Goal: Transaction & Acquisition: Purchase product/service

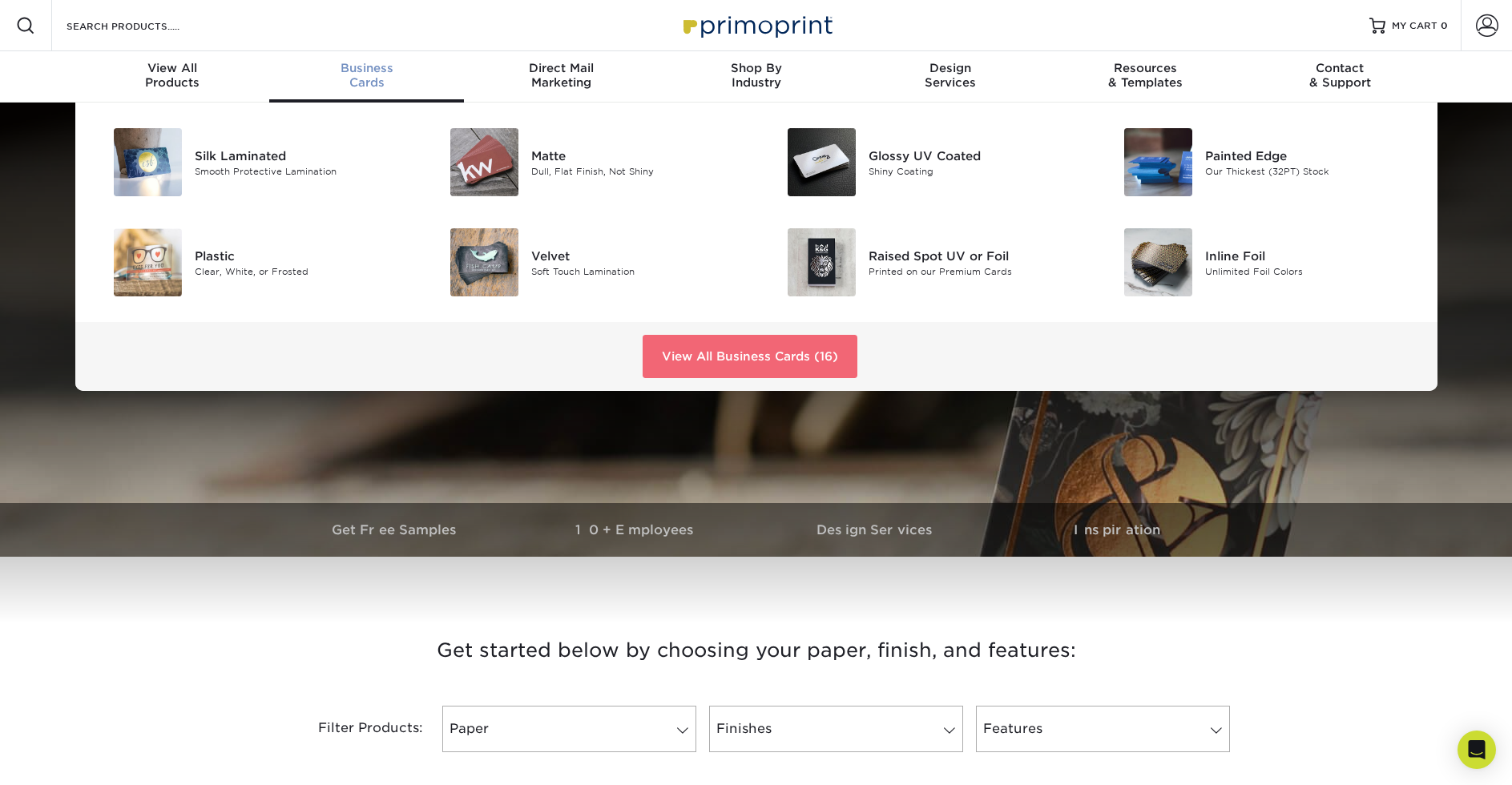
click at [693, 349] on link "View All Business Cards (16)" at bounding box center [750, 356] width 215 height 44
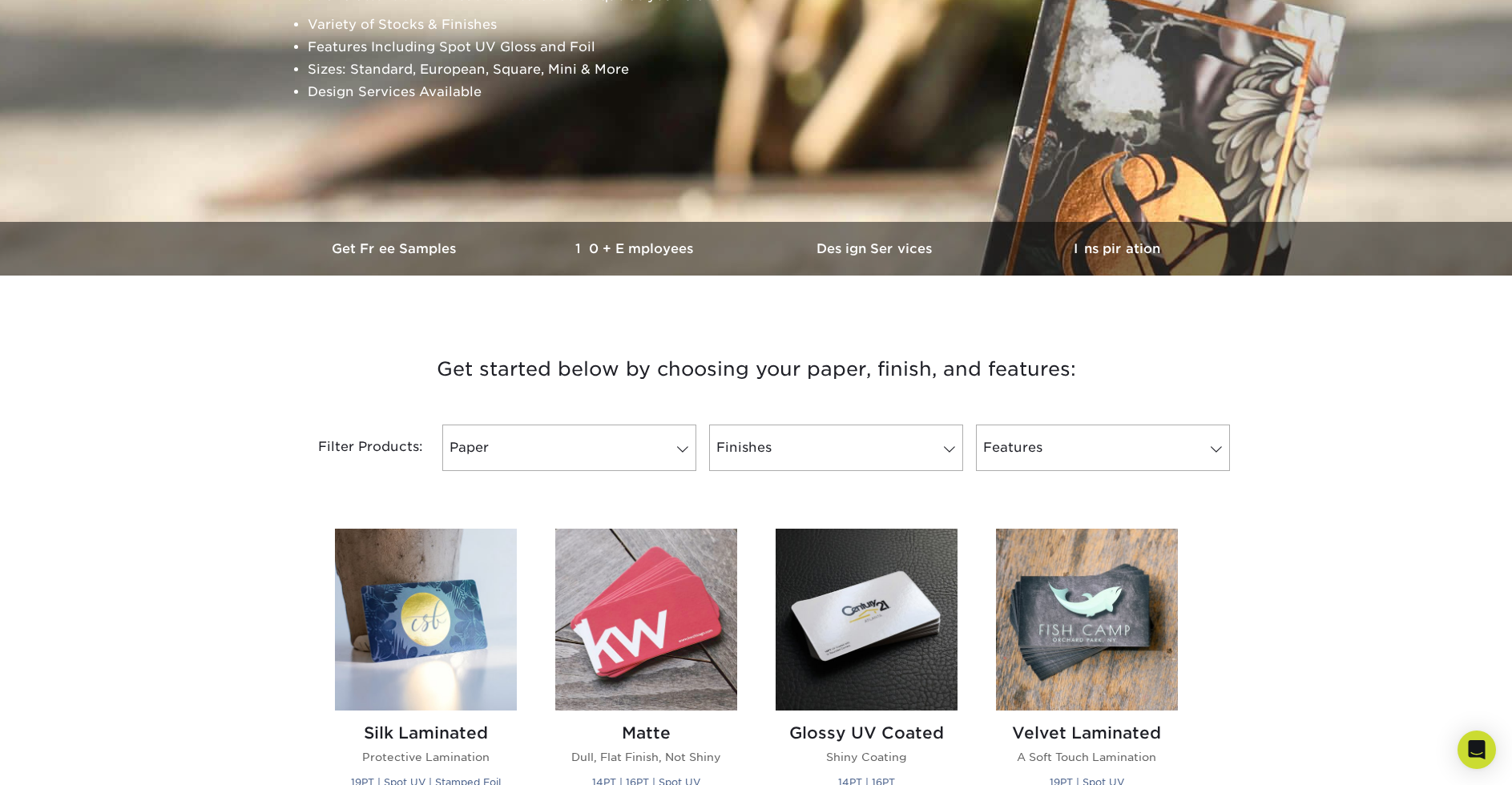
scroll to position [308, 0]
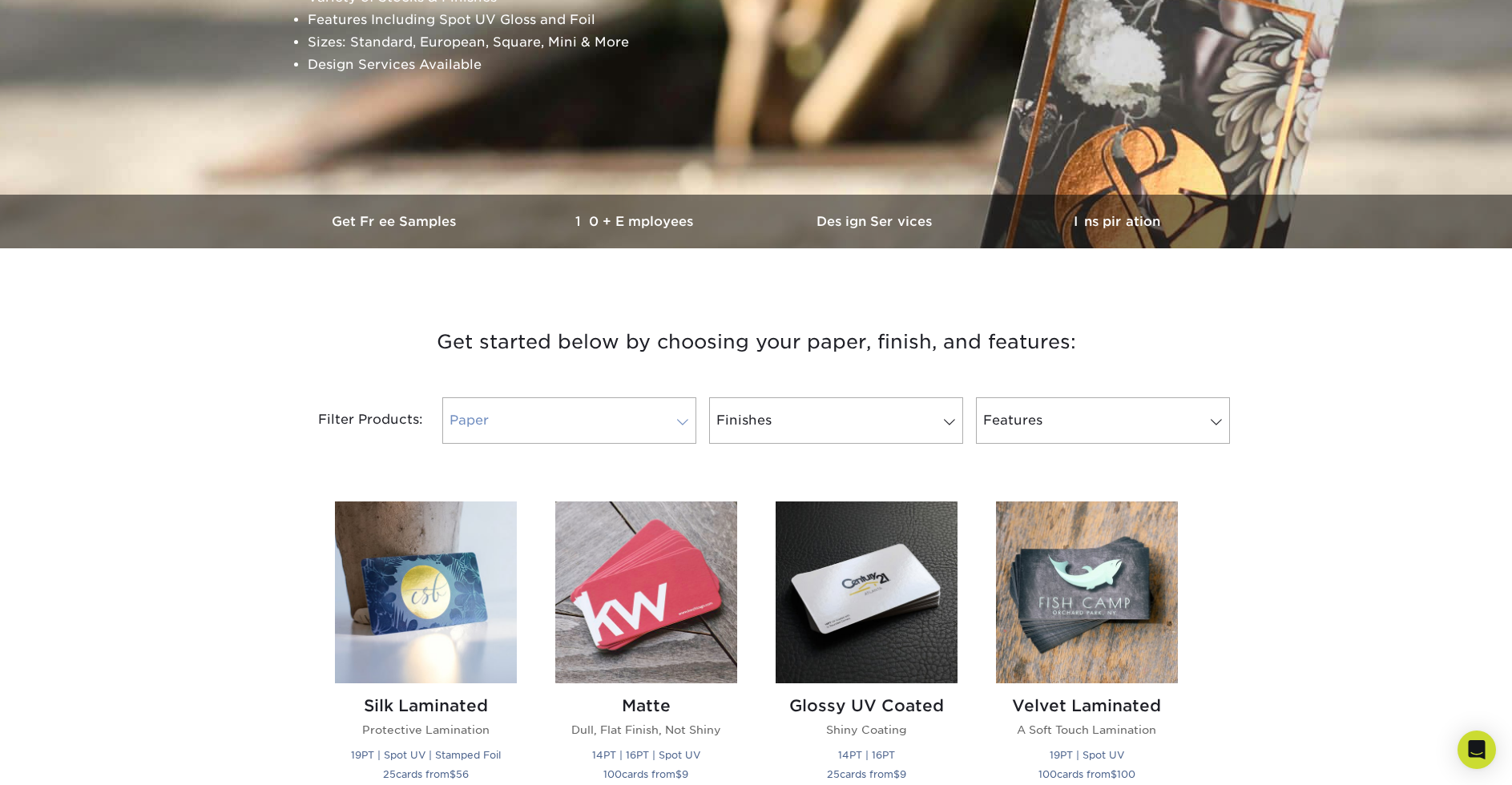
click at [527, 422] on link "Paper" at bounding box center [569, 421] width 254 height 46
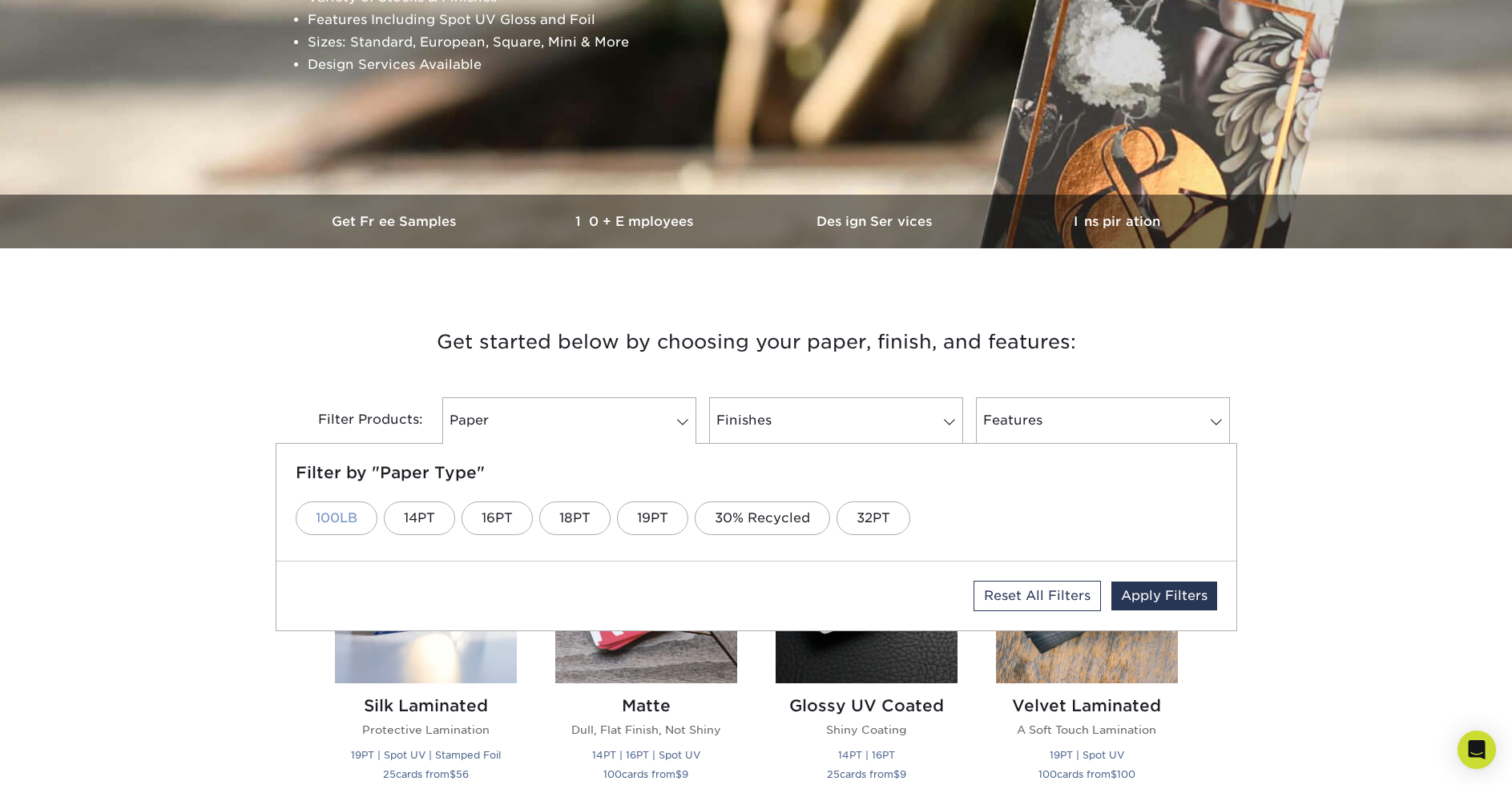
click at [355, 509] on link "100LB" at bounding box center [337, 519] width 82 height 34
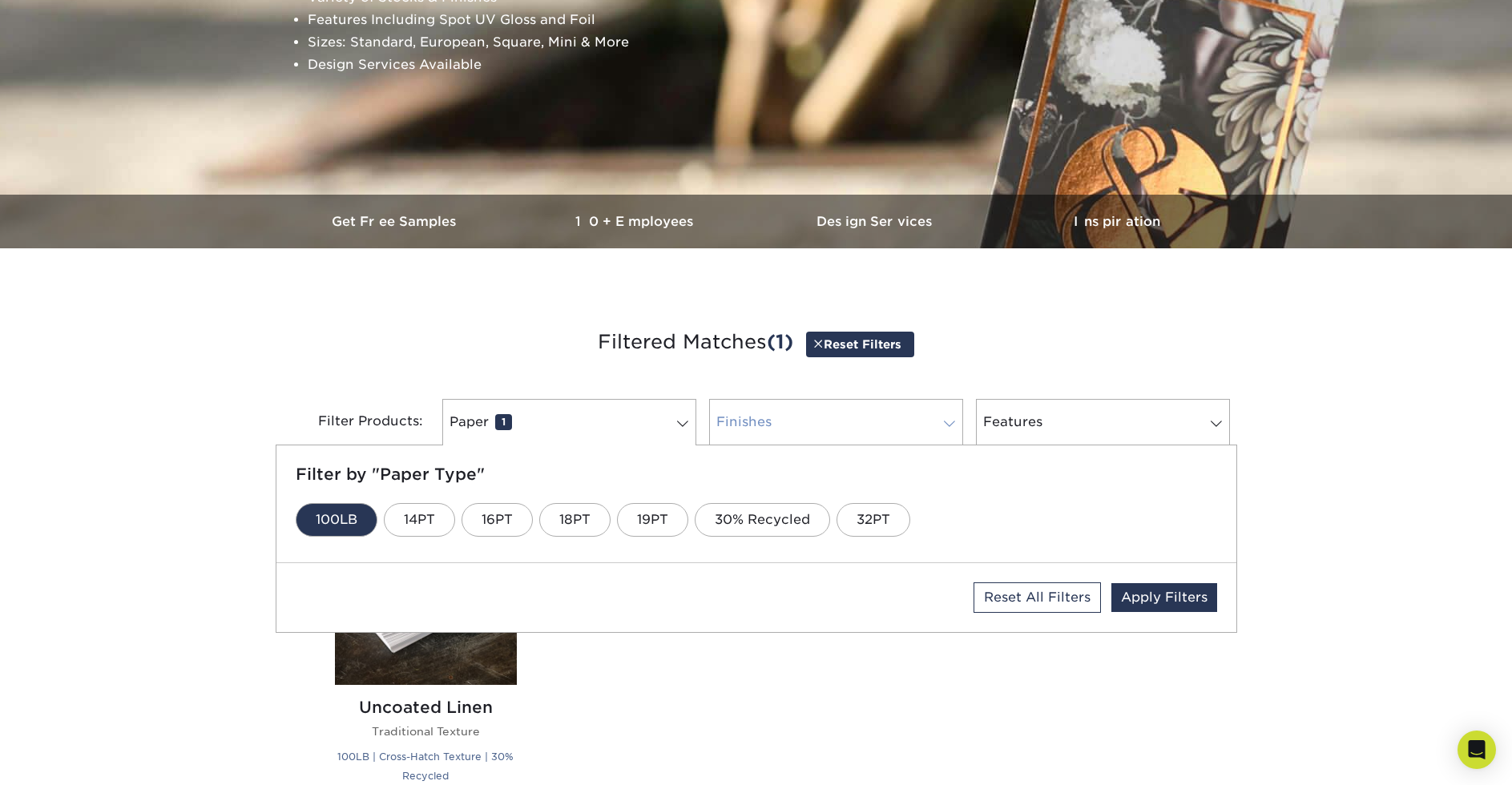
click at [761, 422] on link "Finishes 0" at bounding box center [835, 422] width 254 height 46
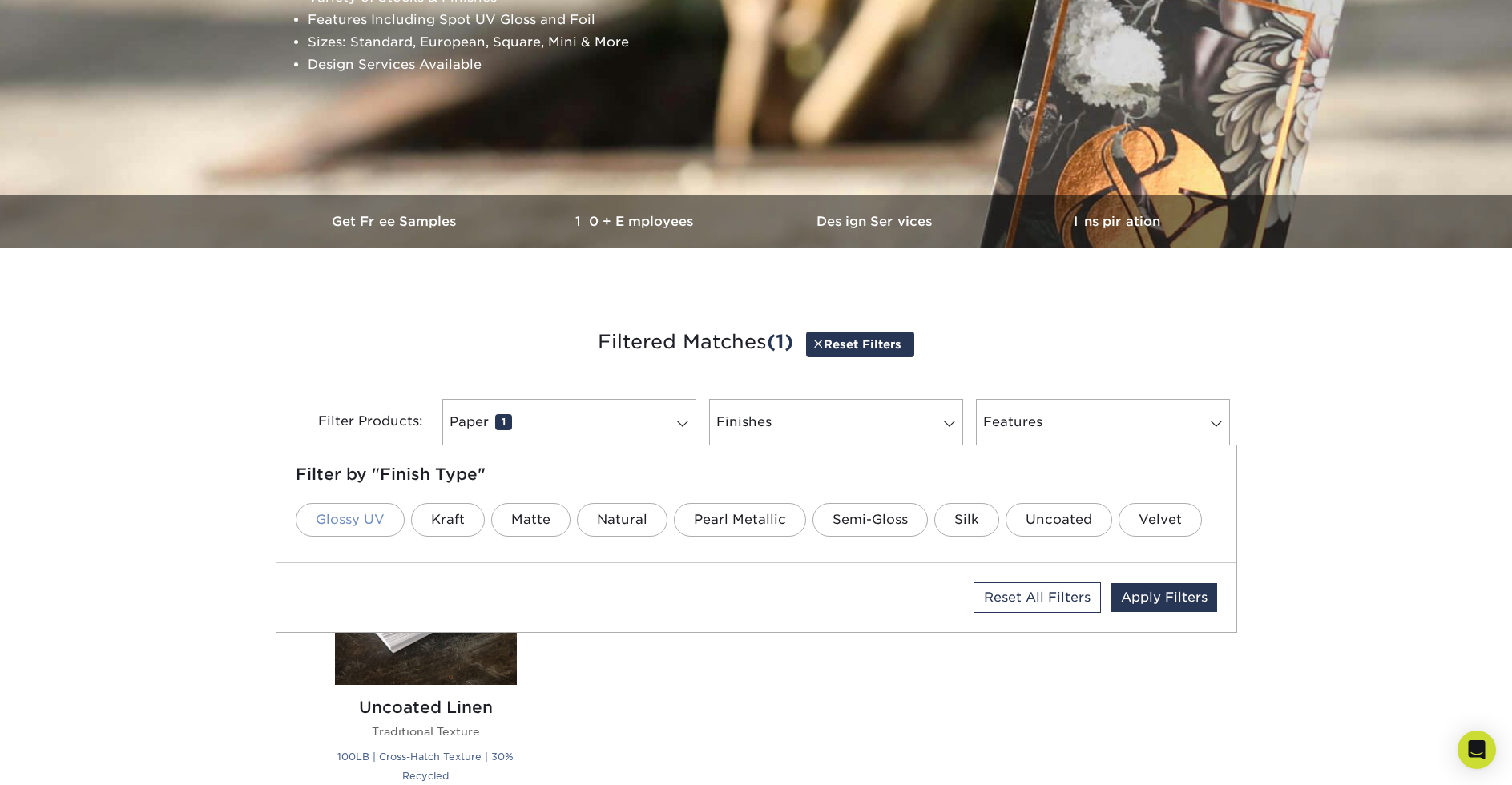
click at [348, 515] on link "Glossy UV" at bounding box center [350, 519] width 109 height 34
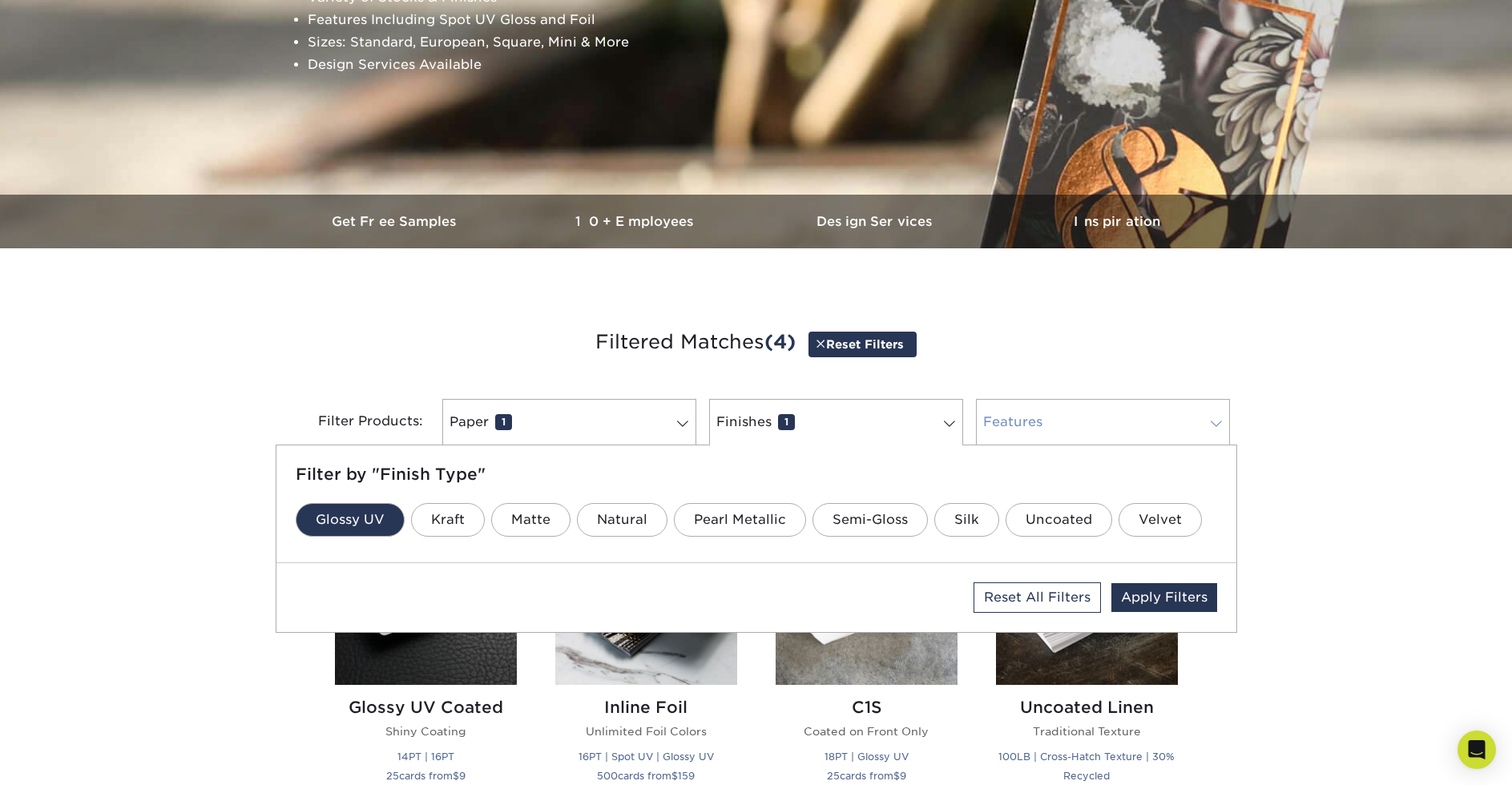
click at [1020, 414] on link "Features 0" at bounding box center [1103, 422] width 254 height 46
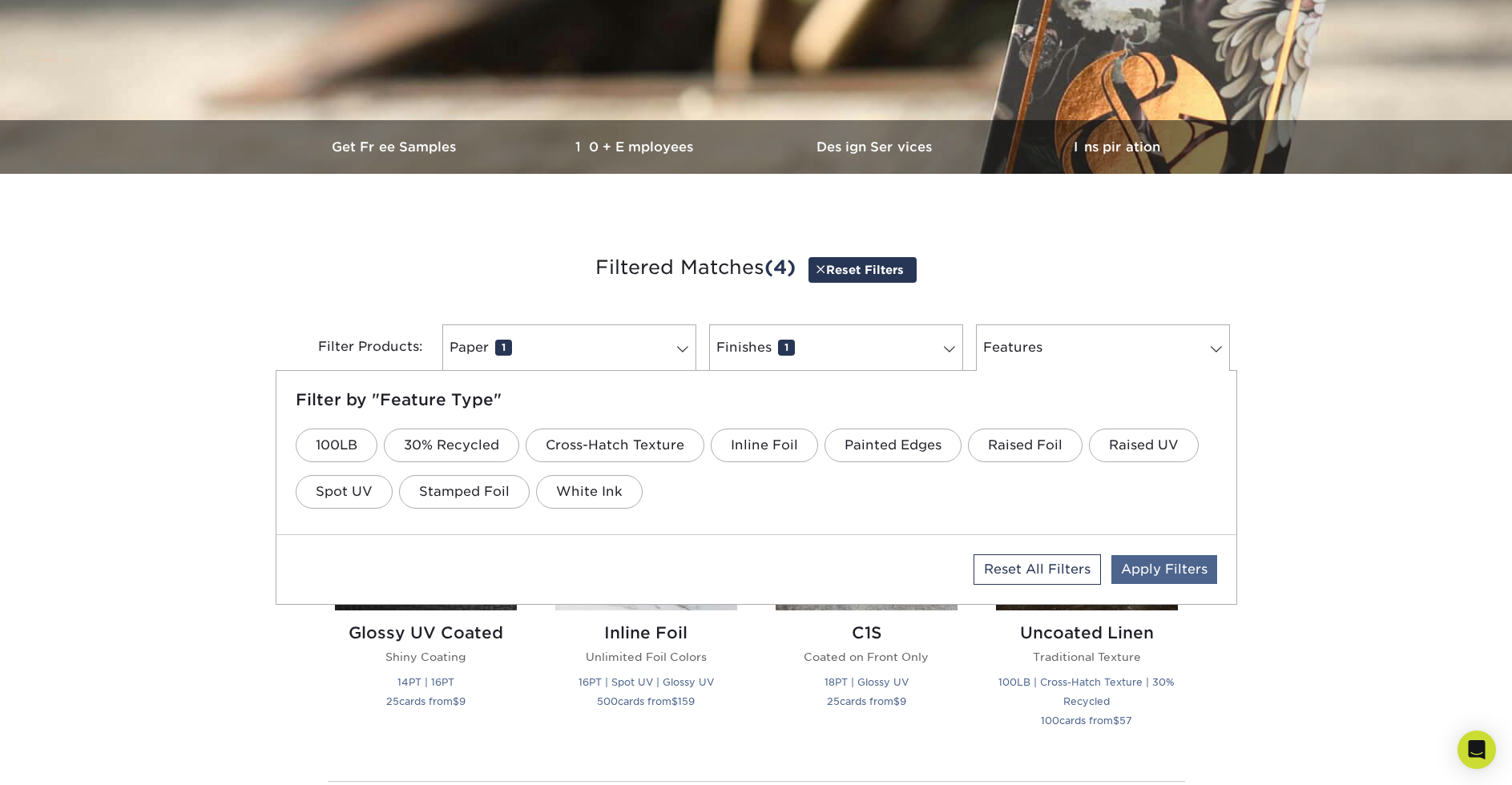
scroll to position [395, 0]
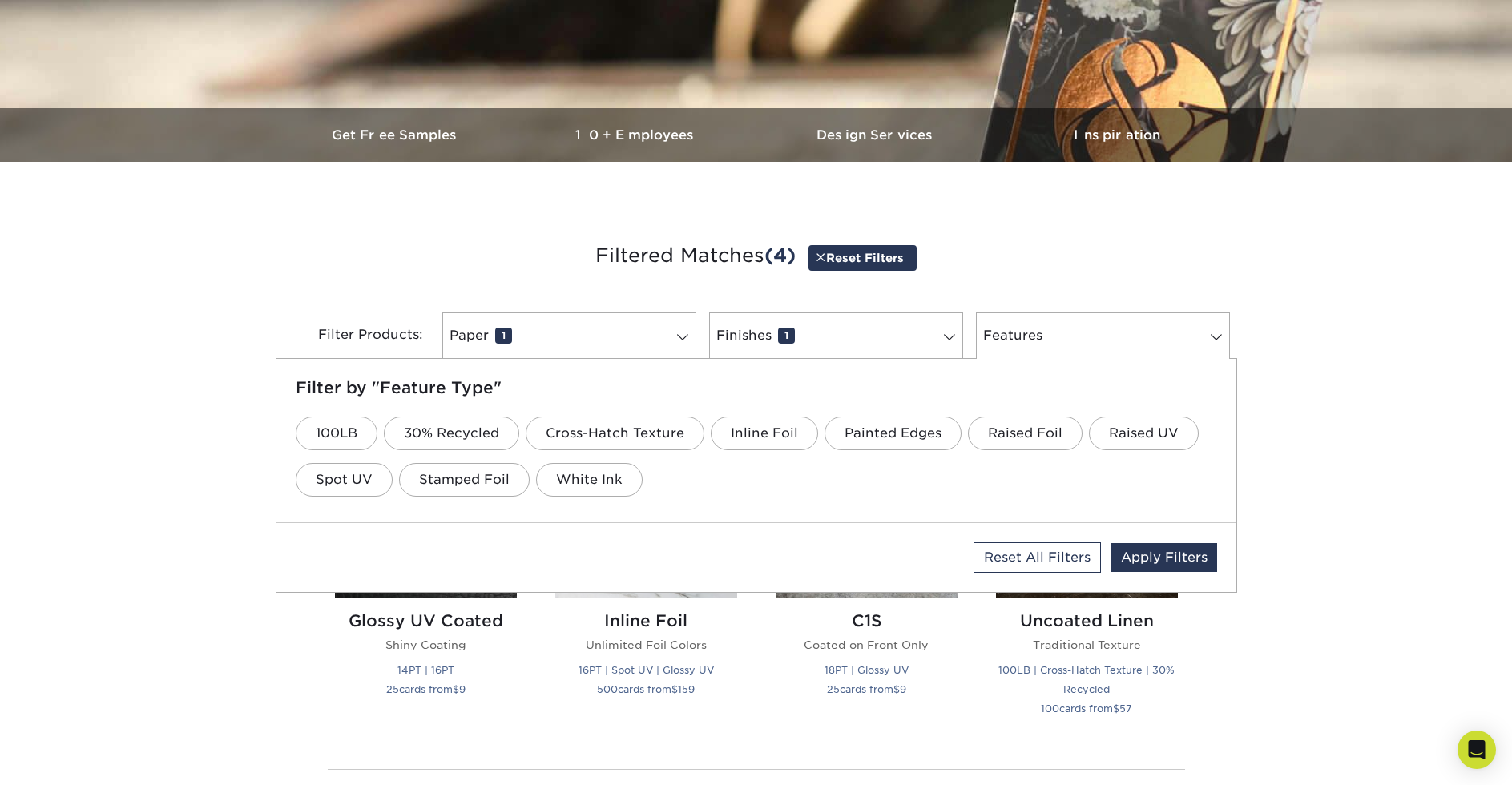
click at [1184, 558] on link "Apply Filters" at bounding box center [1163, 557] width 106 height 29
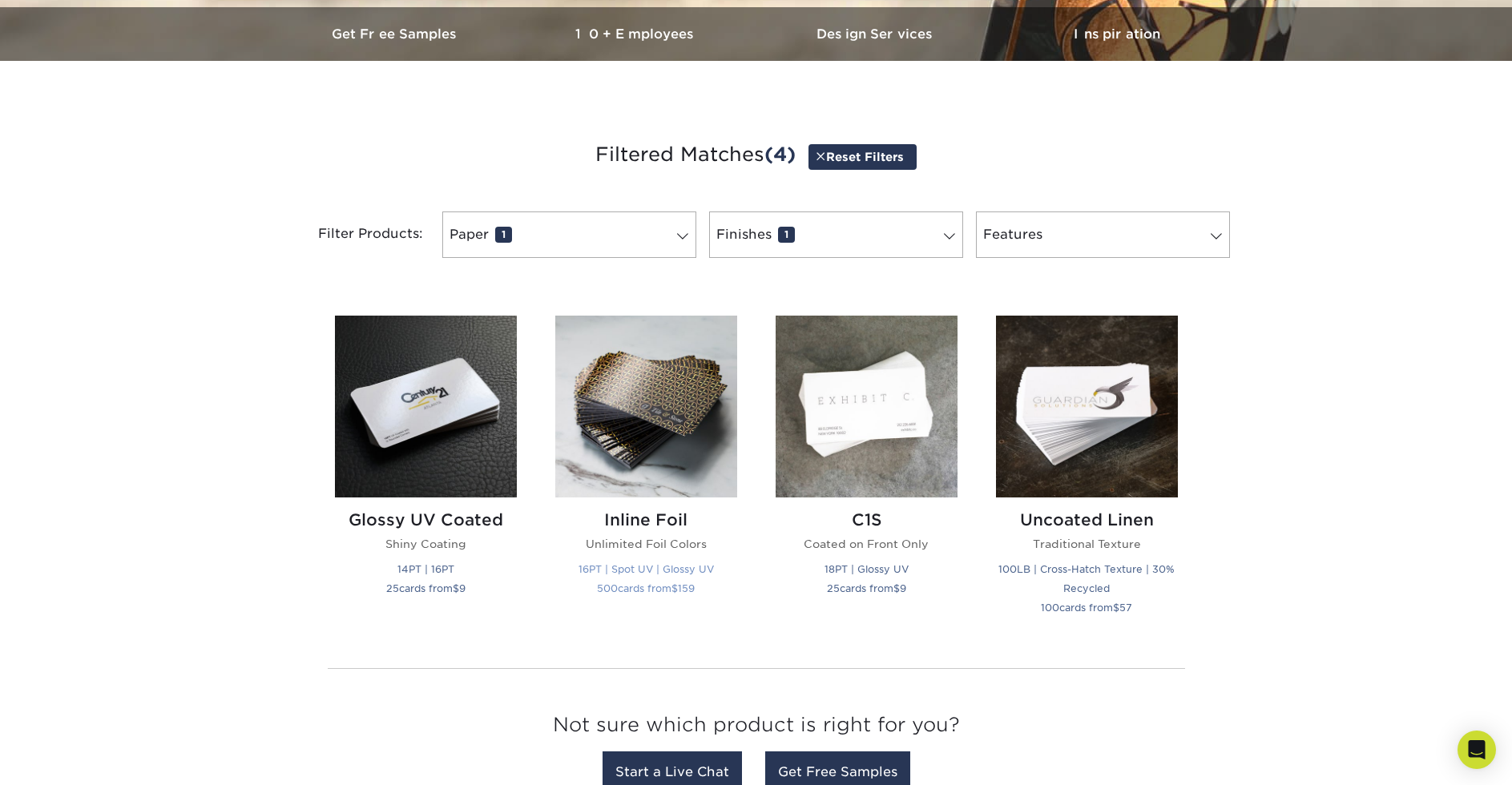
scroll to position [495, 0]
click at [859, 420] on img at bounding box center [867, 406] width 182 height 182
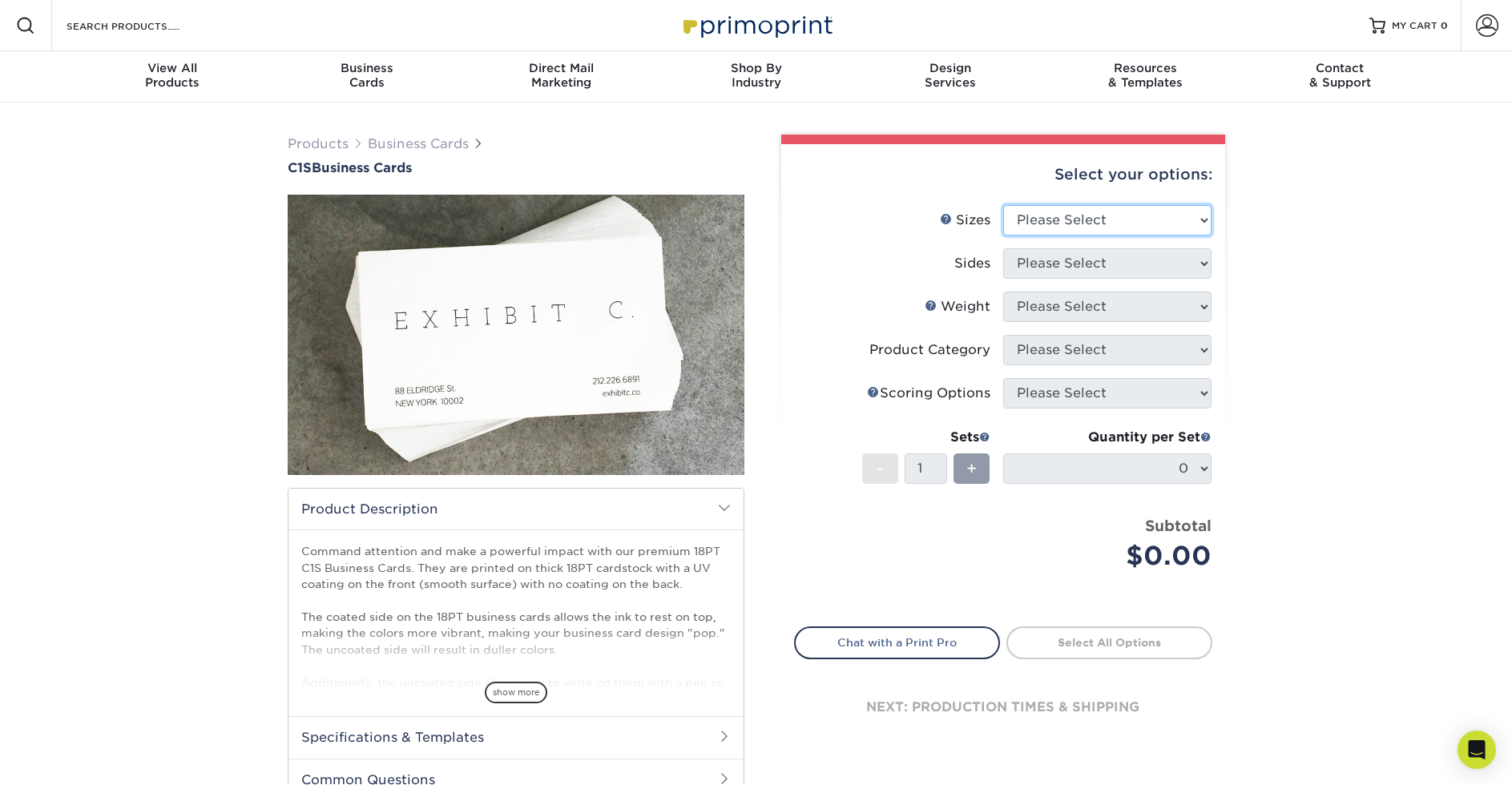
select select "2.00x3.50"
select select "32d3c223-f82c-492b-b915-ba065a00862f"
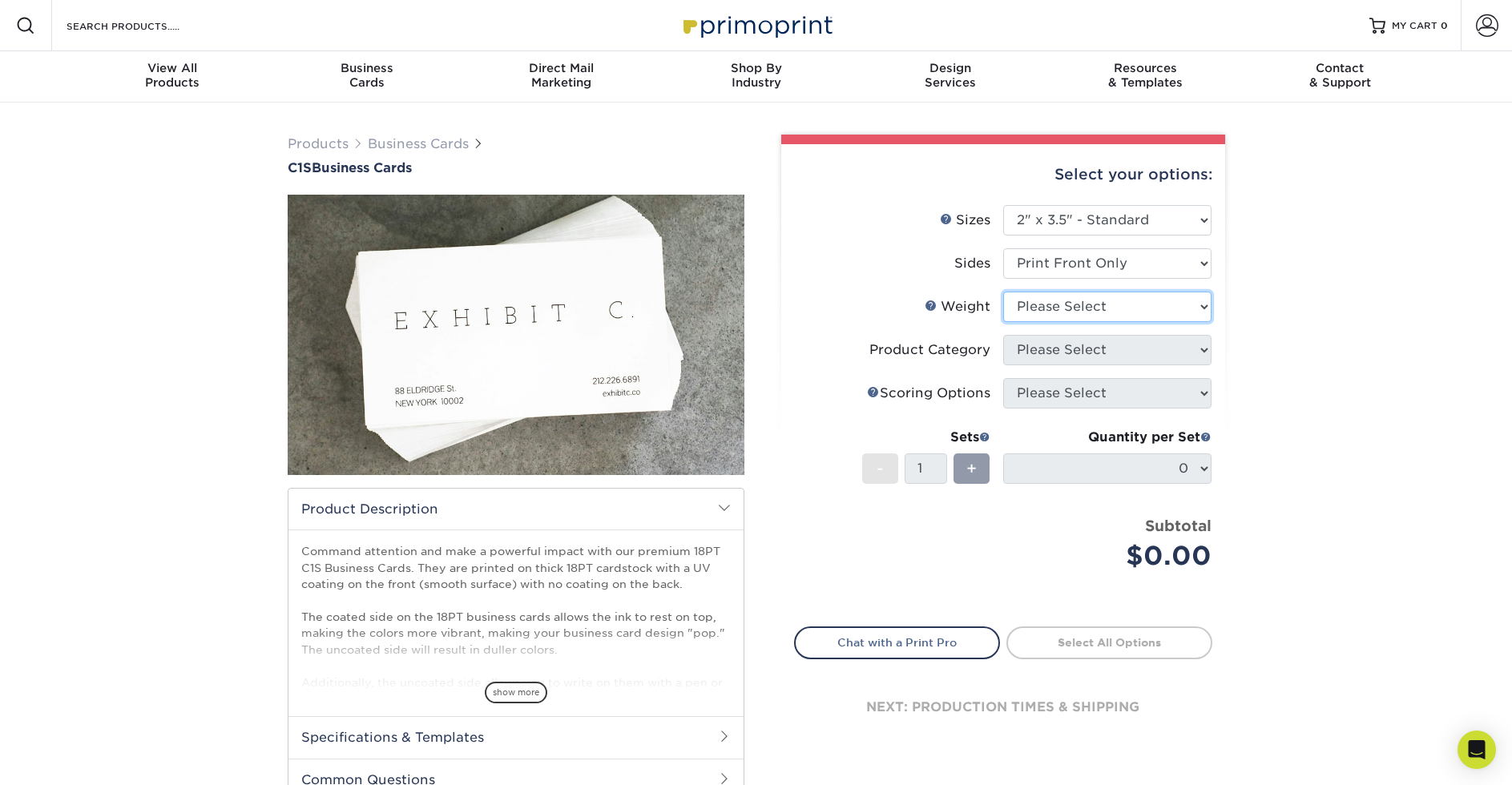
select select "18PTC1S"
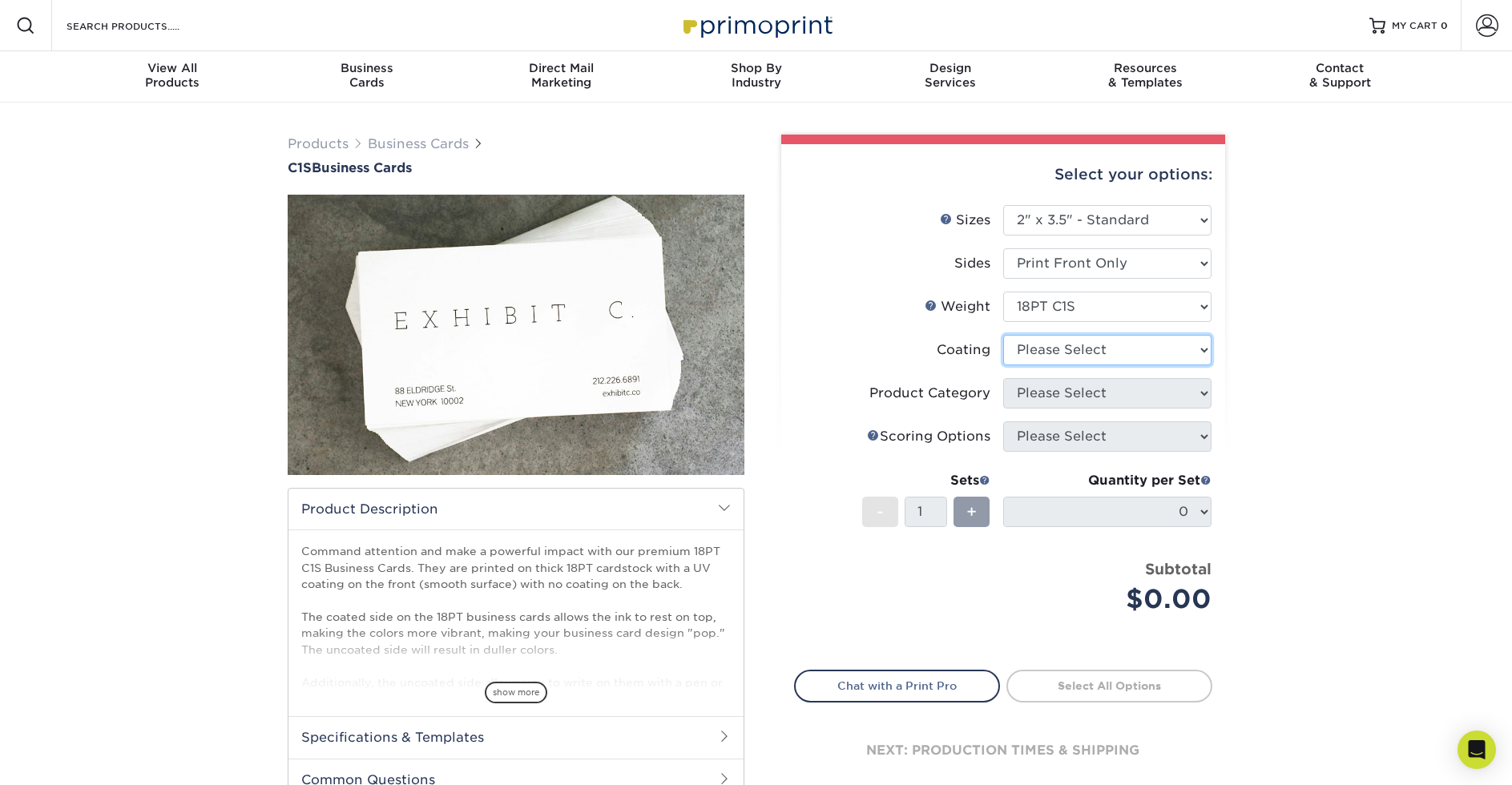
select select "3e7618de-abca-4bda-9f97-8b9129e913d8"
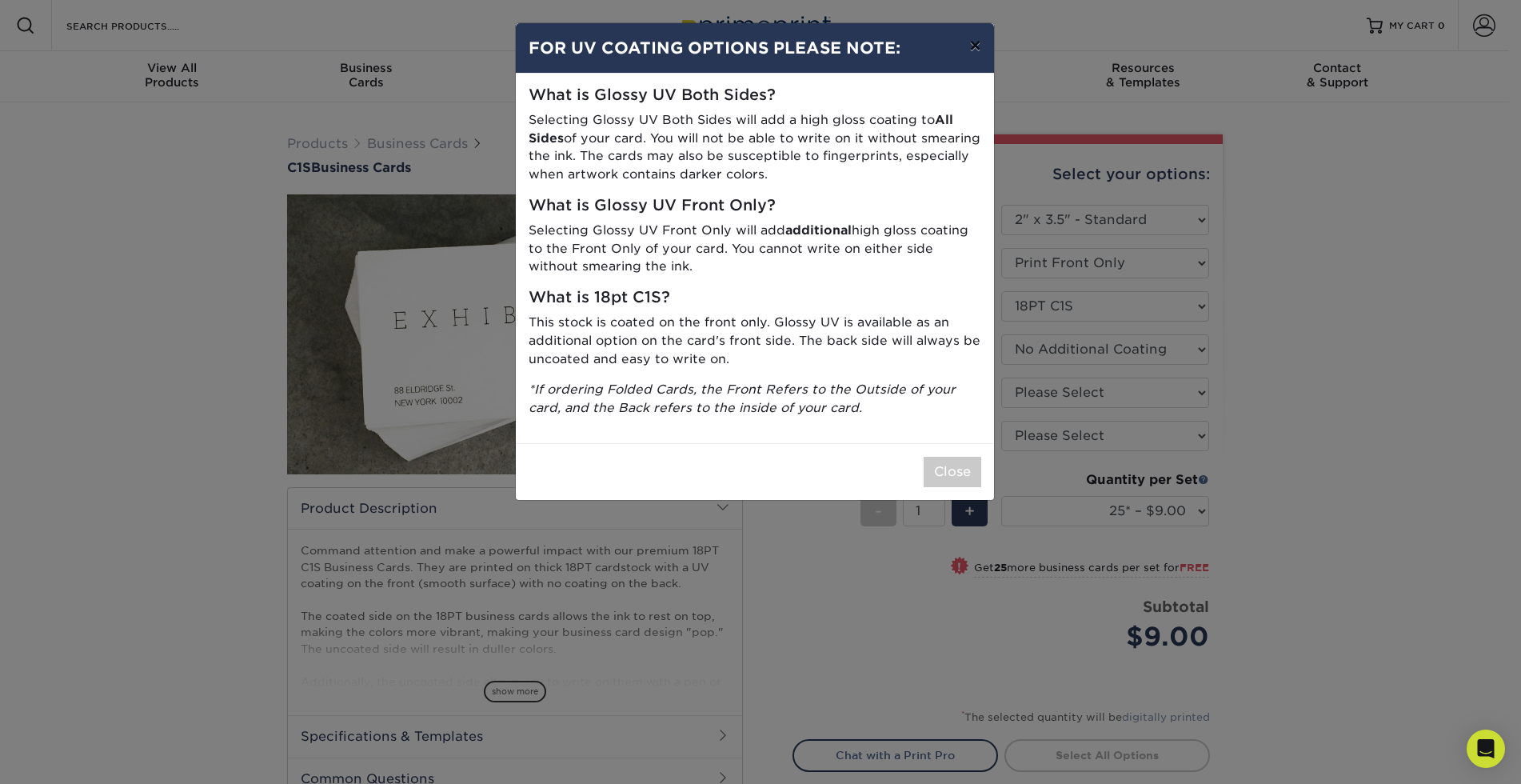
click at [978, 44] on button "×" at bounding box center [975, 45] width 36 height 44
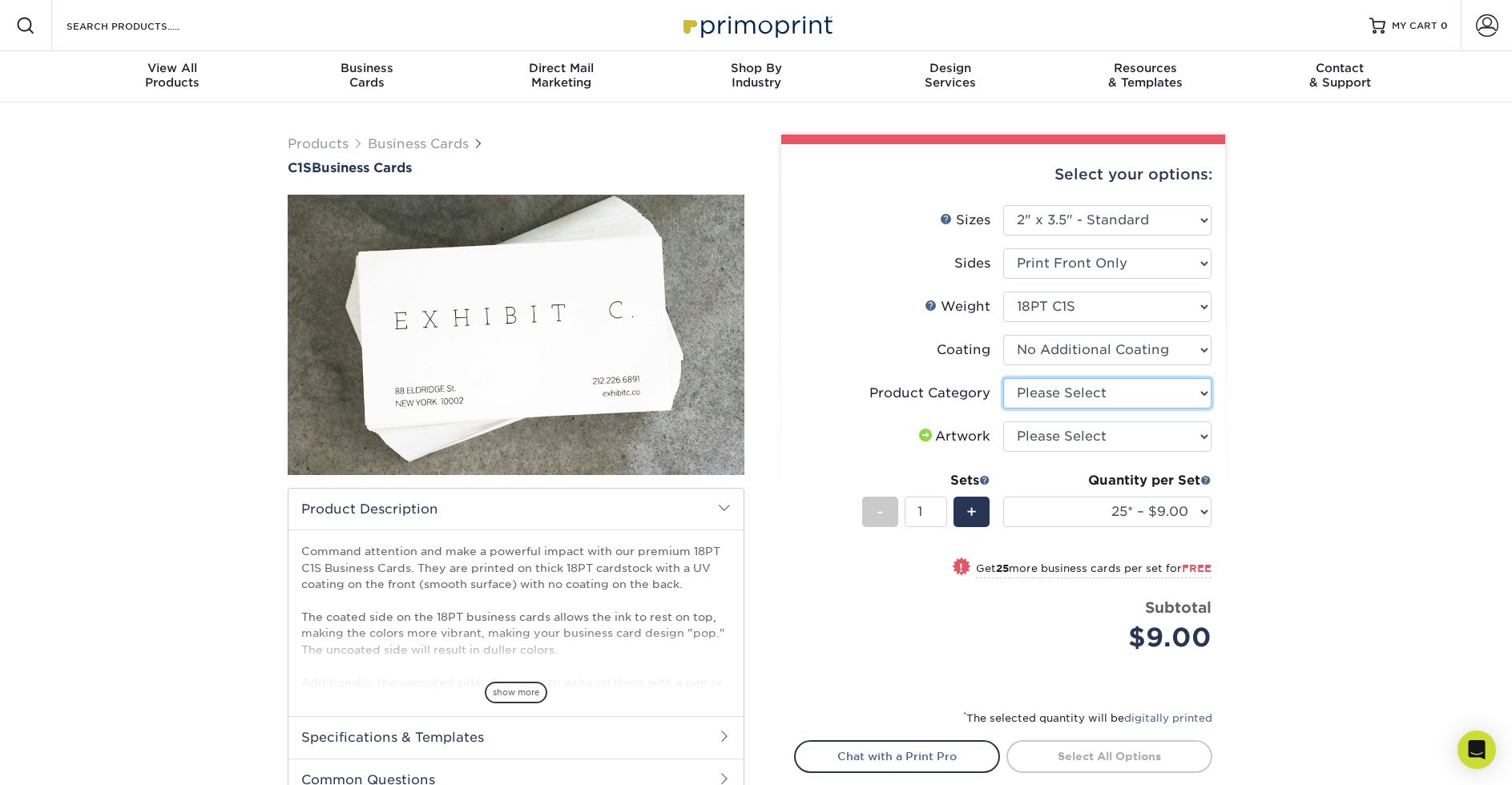
select select "3b5148f1-0588-4f88-a218-97bcfdce65c1"
select select "upload"
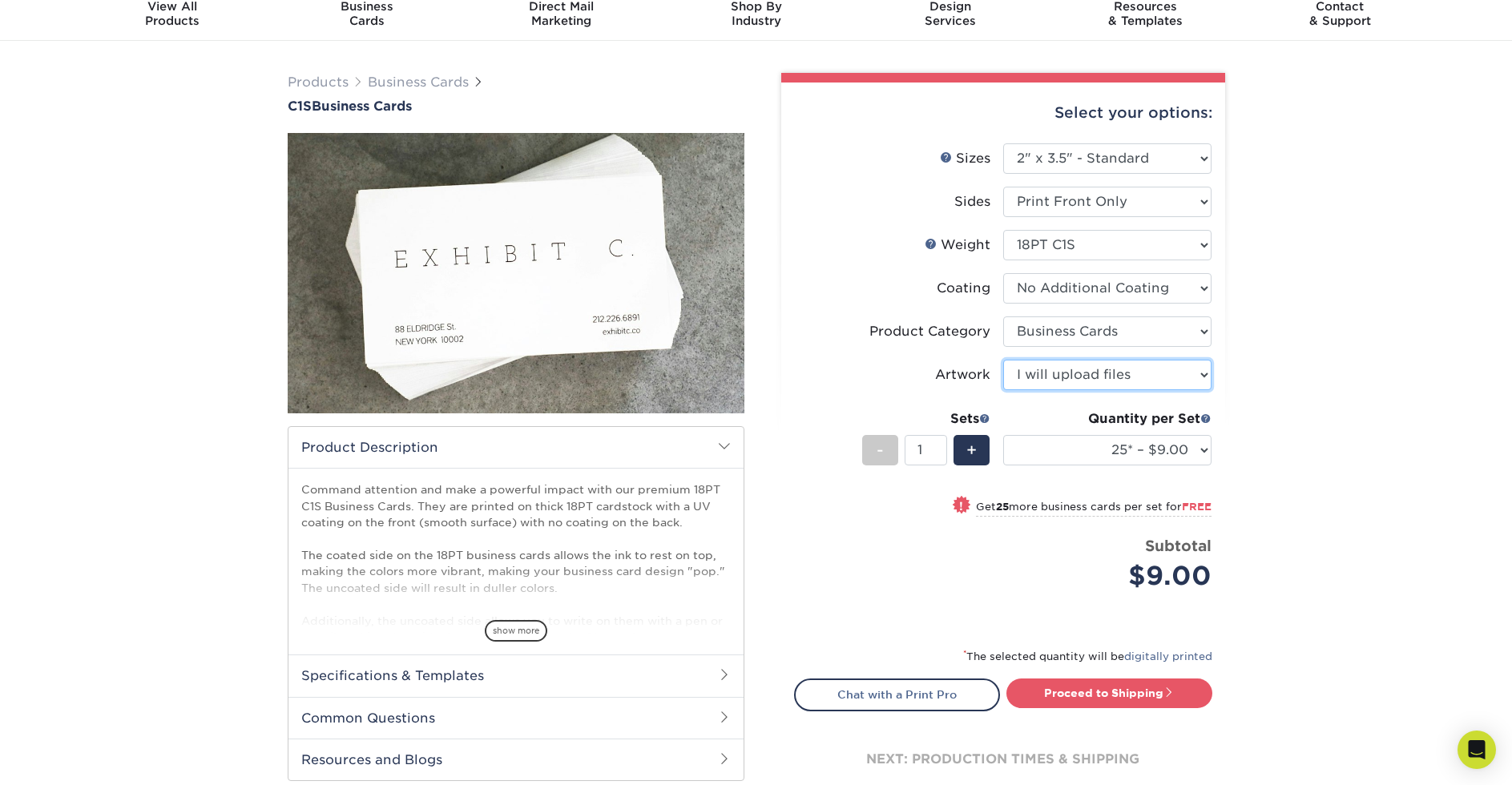
scroll to position [61, 0]
type input "2"
click at [938, 446] on input "2" at bounding box center [926, 450] width 43 height 30
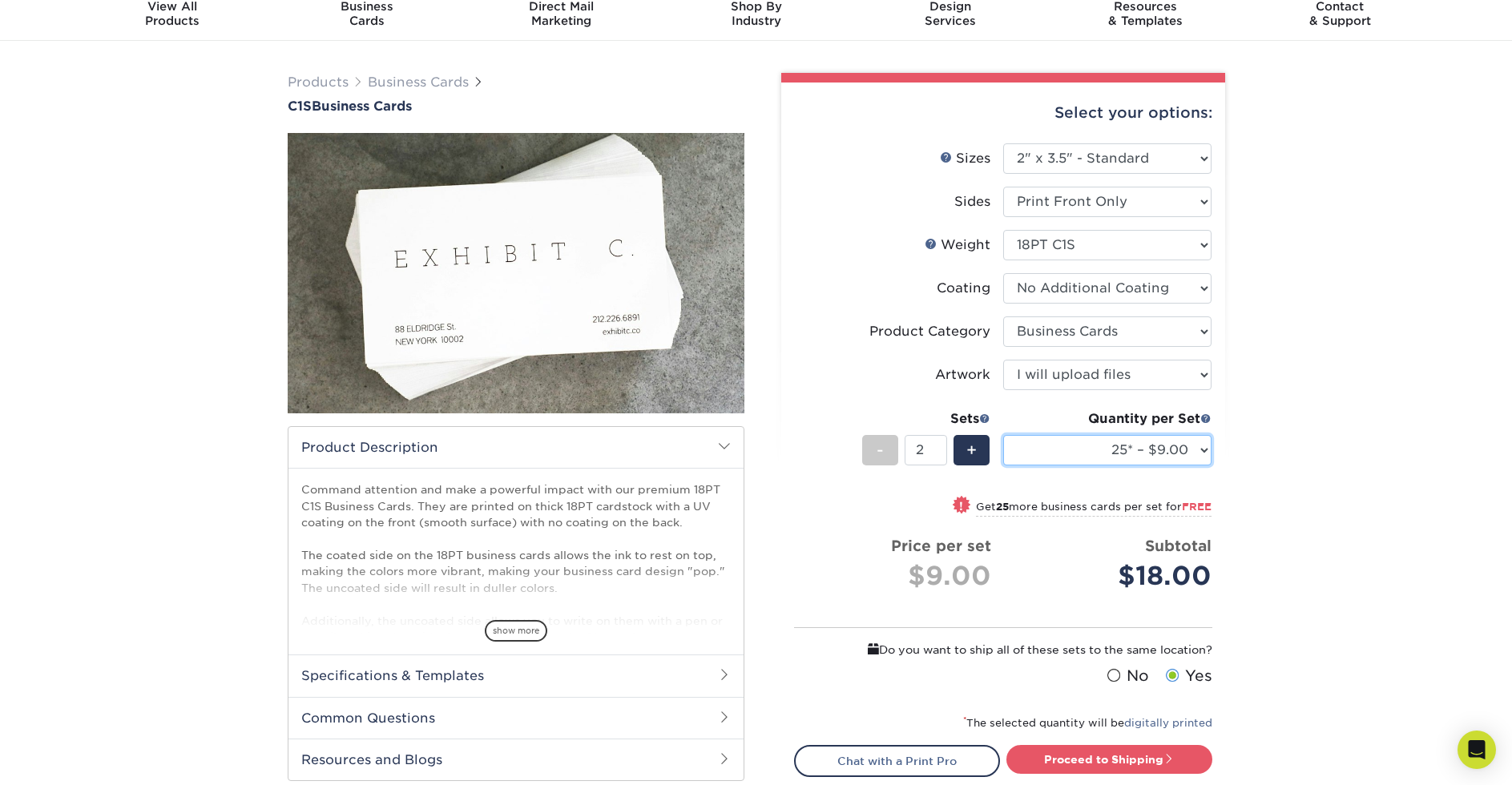
select select "100* – $9.00"
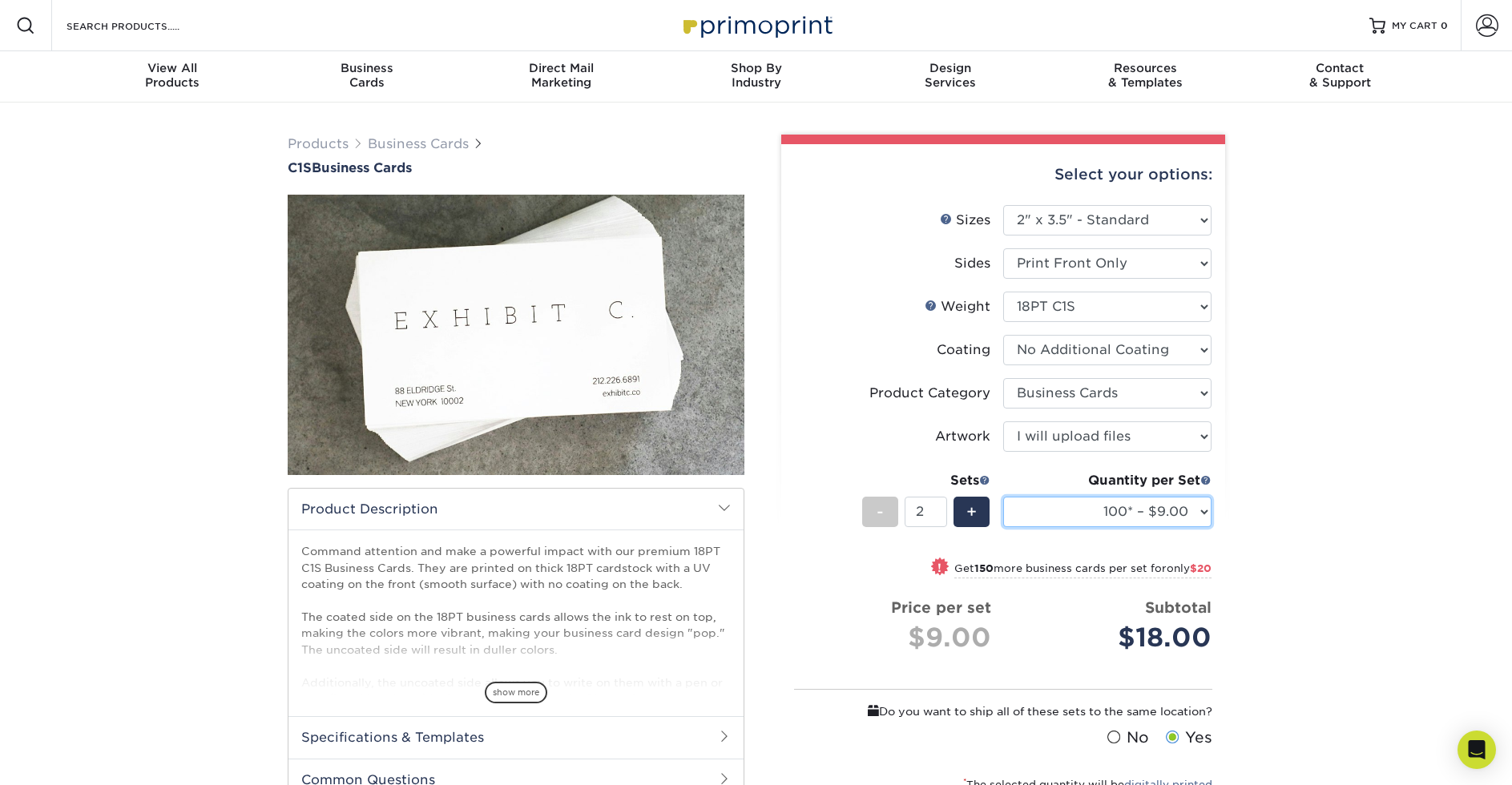
scroll to position [0, 0]
click at [734, 21] on img at bounding box center [756, 25] width 160 height 35
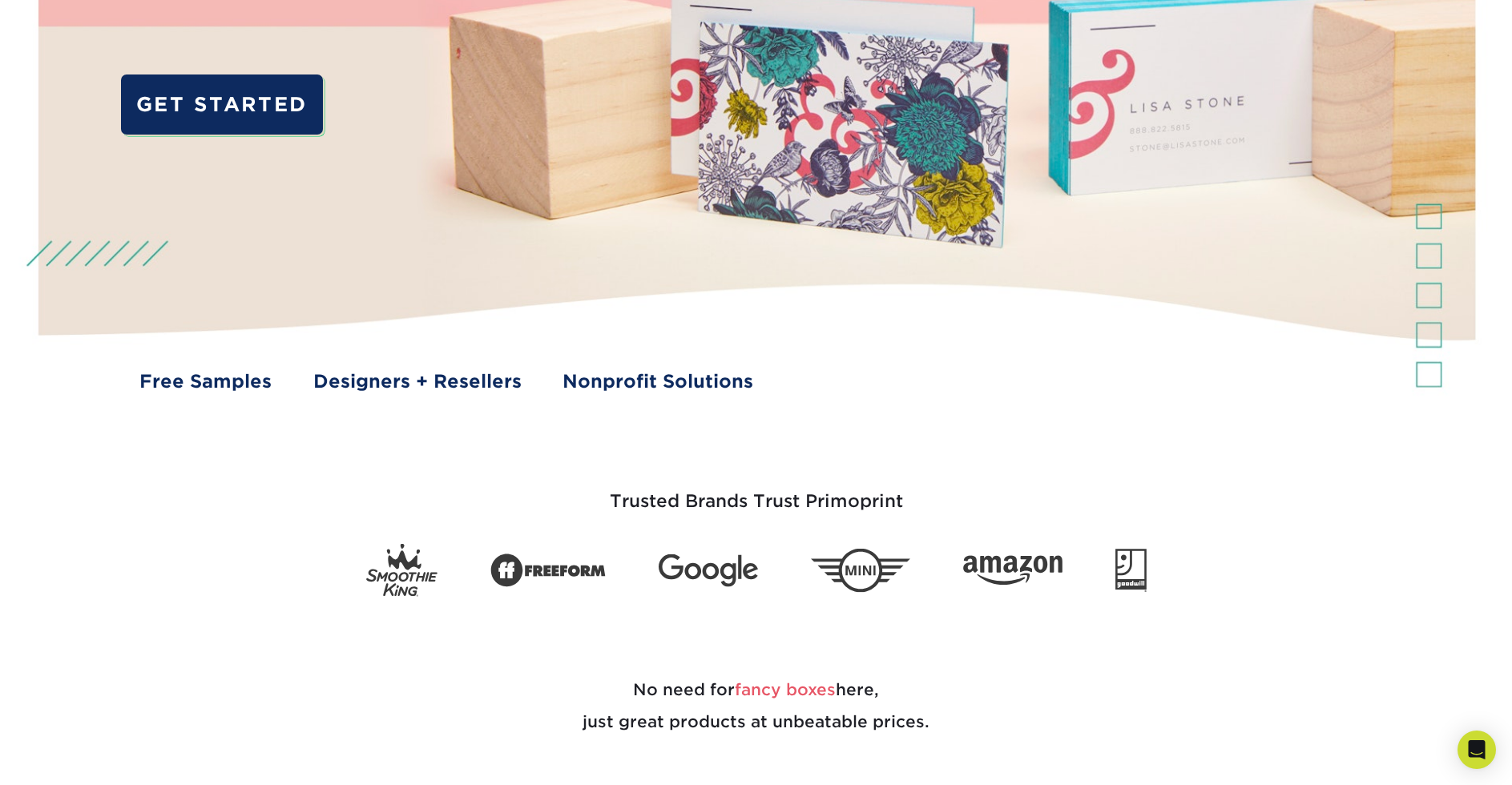
scroll to position [396, 0]
